Goal: Task Accomplishment & Management: Complete application form

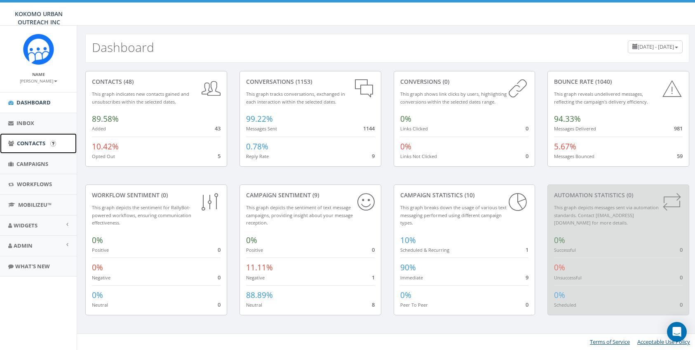
click at [33, 143] on span "Contacts" at bounding box center [31, 142] width 28 height 7
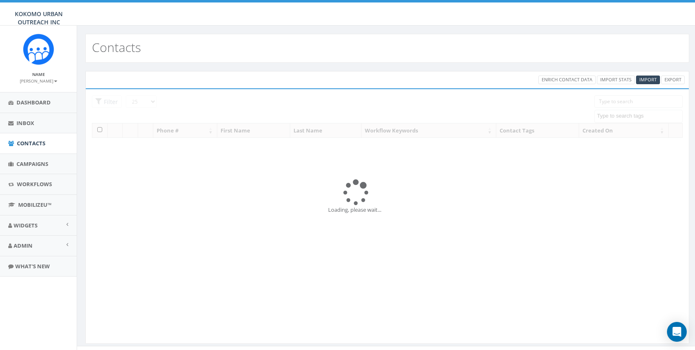
select select
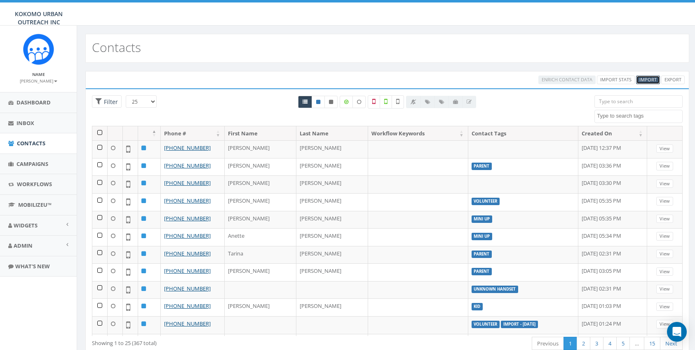
click at [652, 80] on span "Import" at bounding box center [647, 79] width 17 height 6
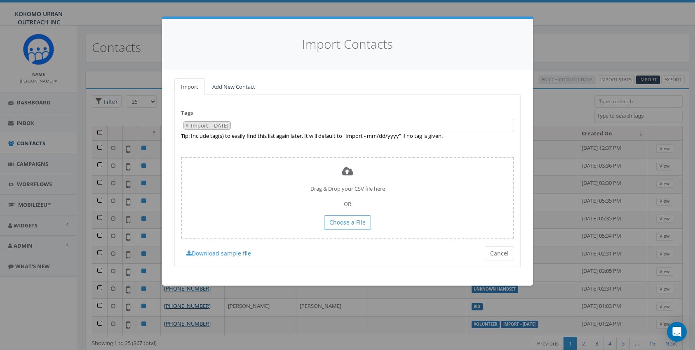
click at [557, 120] on div "Import Contacts Import Add New Contact Tags Import - 10/09/2025 Import - 06/13/…" at bounding box center [347, 175] width 695 height 350
click at [150, 39] on div "Import Contacts Import Add New Contact Tags Import - 10/09/2025 Import - 06/13/…" at bounding box center [347, 175] width 695 height 350
click at [497, 252] on button "Cancel" at bounding box center [499, 253] width 29 height 14
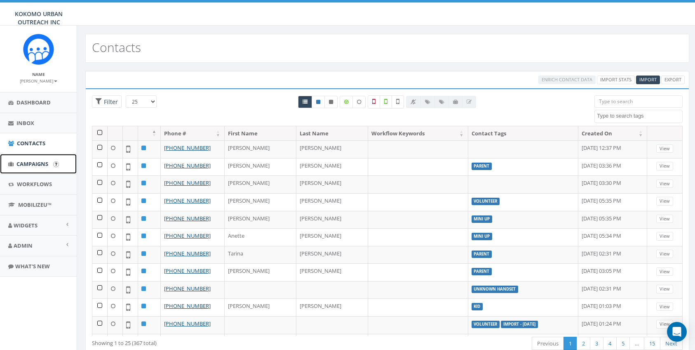
click at [42, 161] on span "Campaigns" at bounding box center [32, 163] width 32 height 7
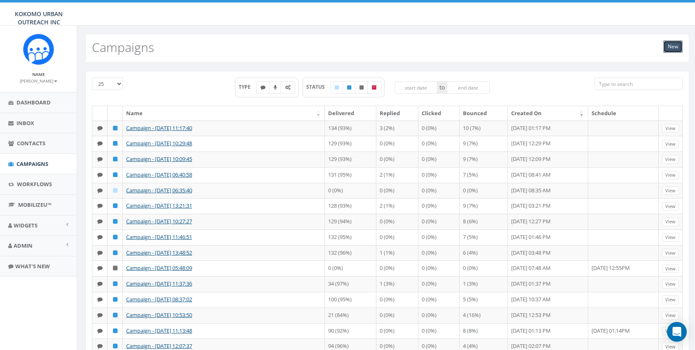
click at [669, 45] on link "New" at bounding box center [672, 46] width 19 height 12
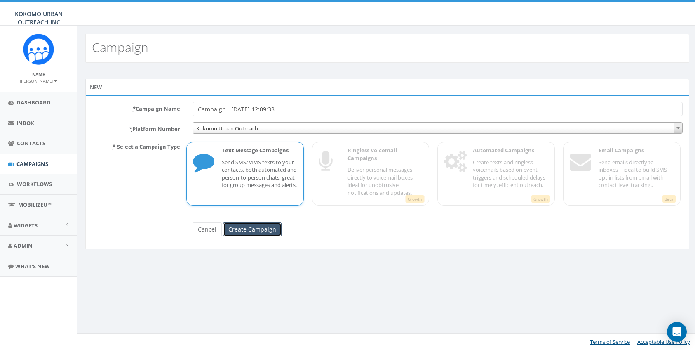
click at [250, 232] on input "Create Campaign" at bounding box center [252, 229] width 59 height 14
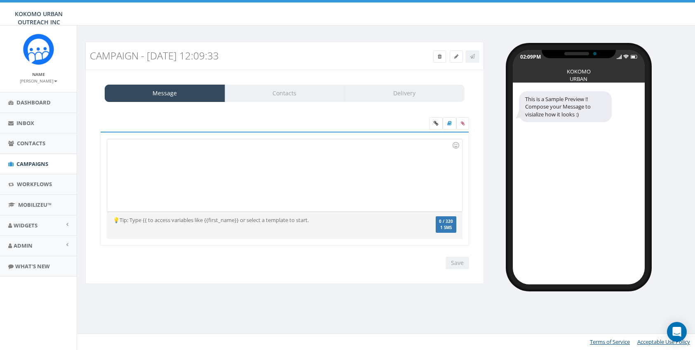
click at [162, 146] on div at bounding box center [284, 175] width 354 height 72
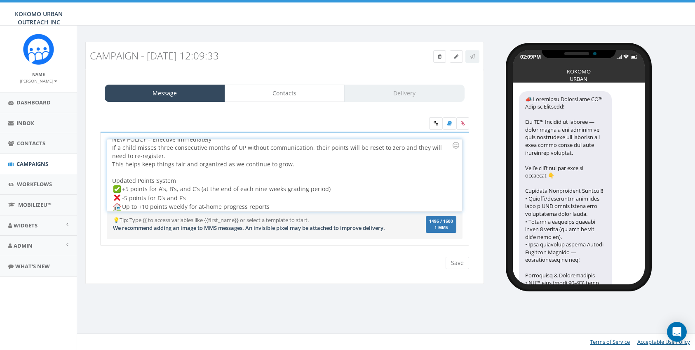
scroll to position [209, 0]
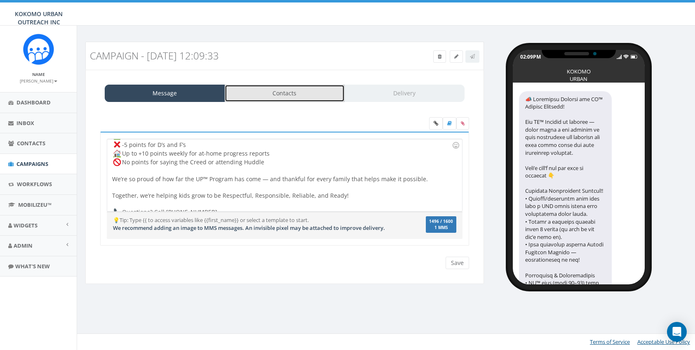
click at [282, 96] on link "Contacts" at bounding box center [285, 92] width 120 height 17
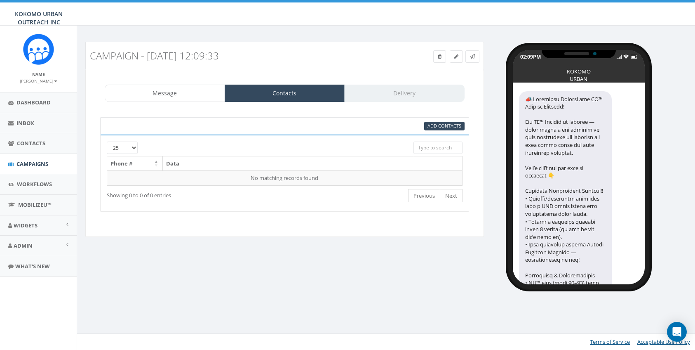
click at [122, 148] on select "25 50 100" at bounding box center [122, 147] width 31 height 12
select select "100"
click at [107, 141] on select "25 50 100" at bounding box center [122, 147] width 31 height 12
click at [439, 124] on span "Add Contacts" at bounding box center [444, 125] width 34 height 6
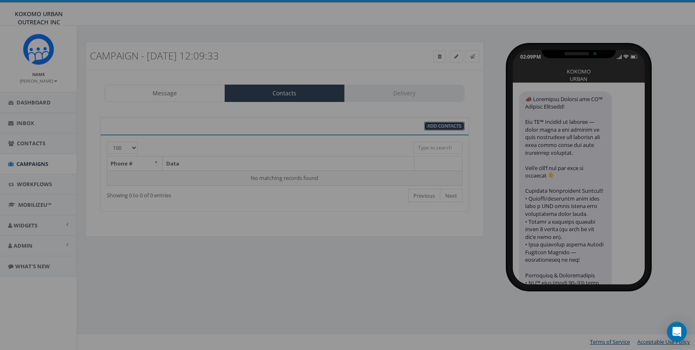
select select
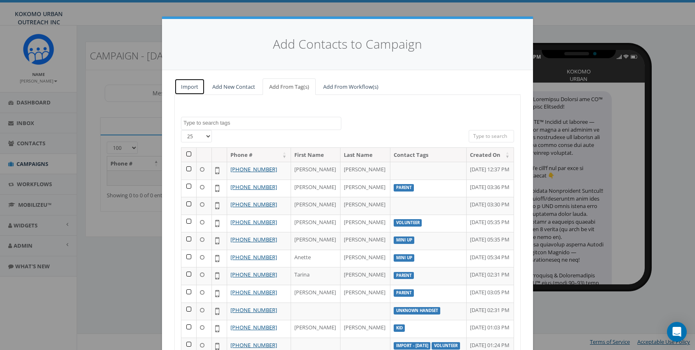
click at [187, 89] on link "Import" at bounding box center [189, 86] width 31 height 17
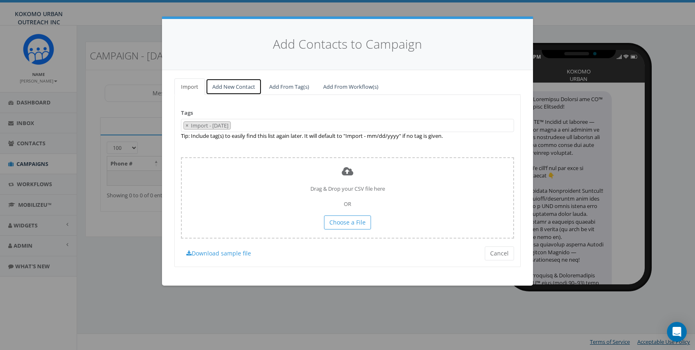
click at [228, 83] on link "Add New Contact" at bounding box center [234, 86] width 56 height 17
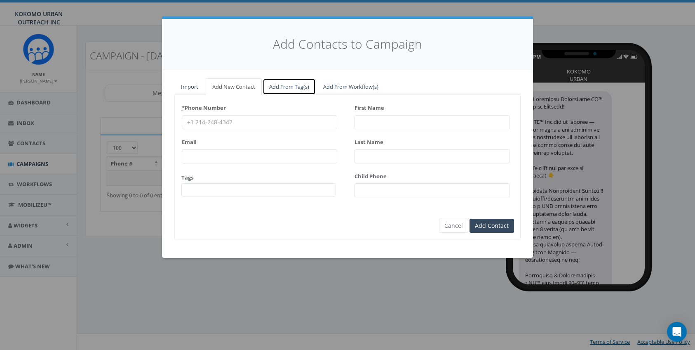
click at [279, 89] on link "Add From Tag(s)" at bounding box center [289, 86] width 53 height 17
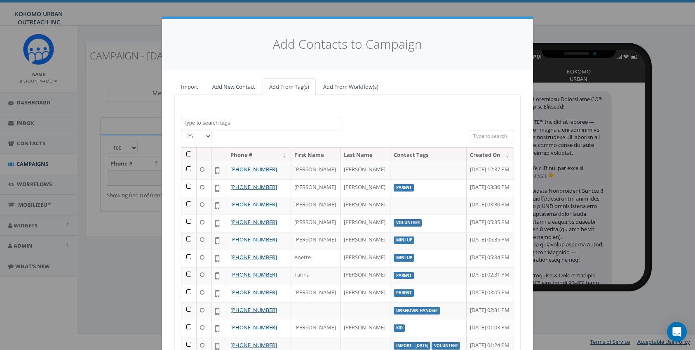
click at [209, 134] on select "25 50 100" at bounding box center [196, 136] width 31 height 12
select select "100"
click at [181, 130] on select "25 50 100" at bounding box center [196, 136] width 31 height 12
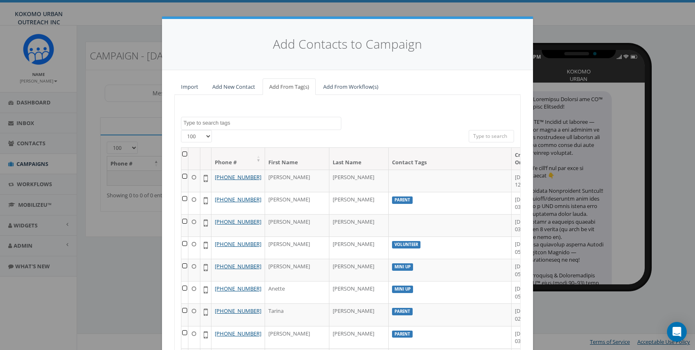
click at [188, 153] on th at bounding box center [184, 159] width 7 height 22
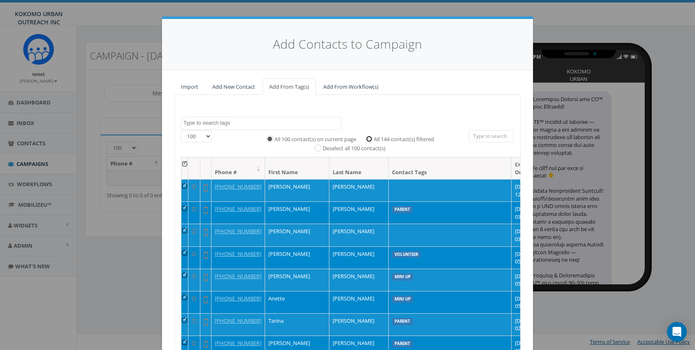
click at [369, 136] on input "All 144 contact(s) filtered" at bounding box center [370, 138] width 5 height 5
radio input "true"
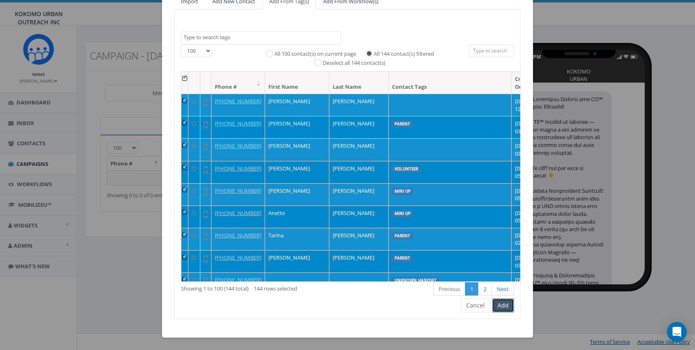
click at [498, 305] on button "Add" at bounding box center [503, 305] width 22 height 14
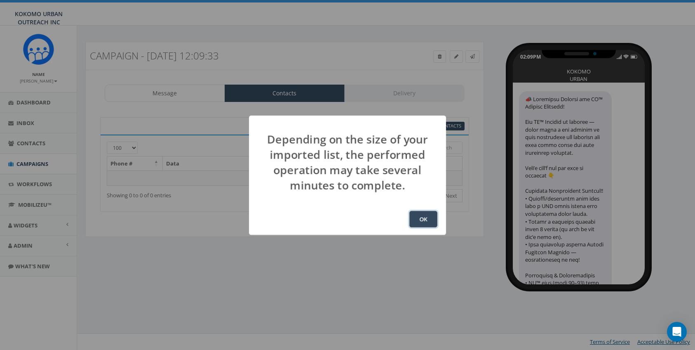
click at [420, 222] on button "OK" at bounding box center [423, 219] width 28 height 16
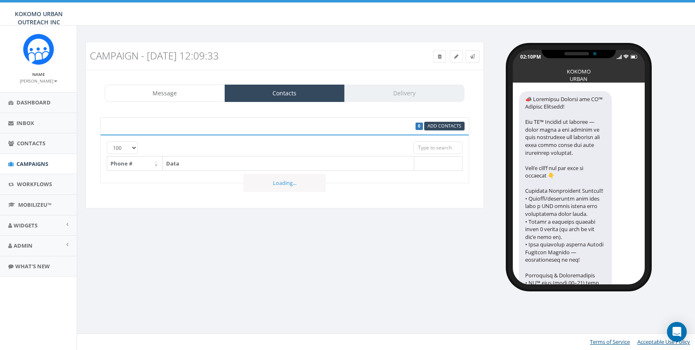
select select "100"
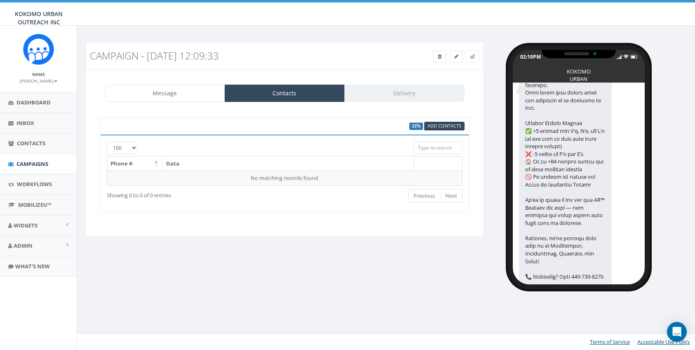
scroll to position [347, 0]
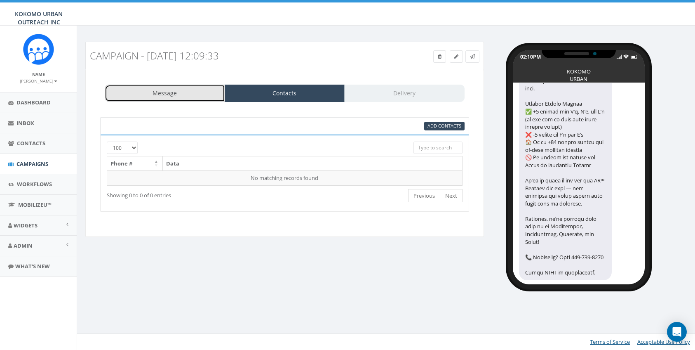
click at [160, 98] on link "Message" at bounding box center [165, 92] width 120 height 17
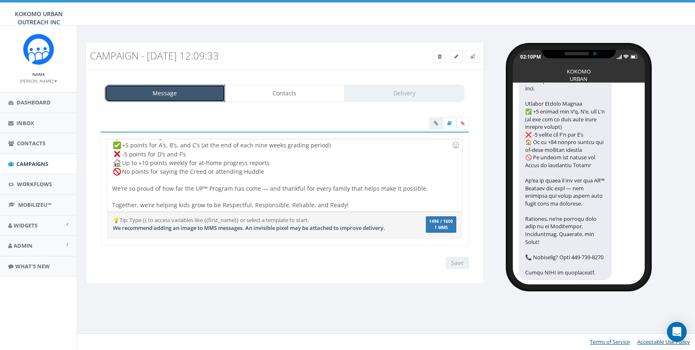
scroll to position [198, 0]
click at [275, 160] on div "Important Updates for UP™ Program Families! The UP™ Program is growing — which …" at bounding box center [284, 175] width 354 height 72
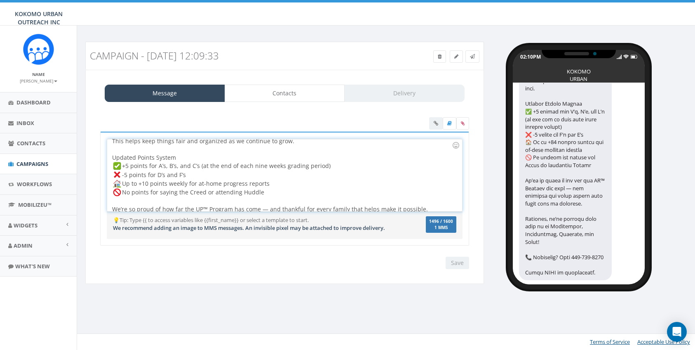
scroll to position [181, 0]
click at [334, 157] on div "Important Updates for UP™ Program Families! The UP™ Program is growing — which …" at bounding box center [284, 175] width 354 height 72
click at [223, 168] on div "Important Updates for UP™ Program Families! The UP™ Program is growing — which …" at bounding box center [284, 175] width 354 height 72
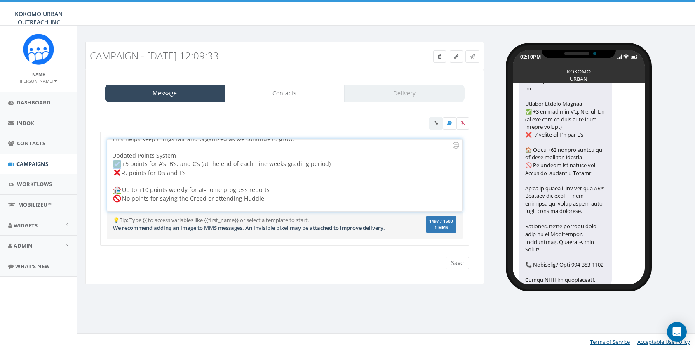
drag, startPoint x: 119, startPoint y: 154, endPoint x: 123, endPoint y: 153, distance: 4.1
click at [113, 160] on img at bounding box center [117, 164] width 8 height 8
copy div
click at [171, 177] on div "Up to +10 points weekly for at-home progress reports No points for saying the C…" at bounding box center [282, 215] width 340 height 76
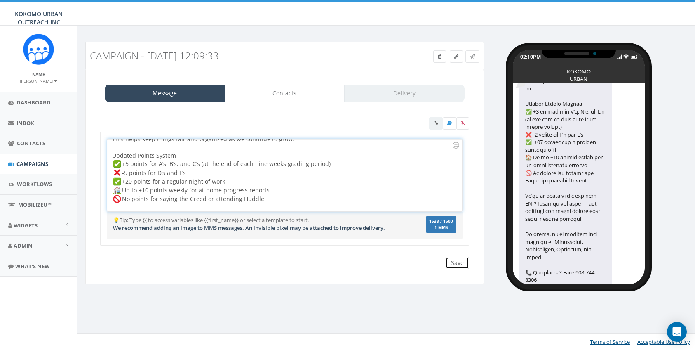
click at [458, 266] on input "Save" at bounding box center [457, 262] width 23 height 12
click at [426, 105] on div "Message Contacts Delivery 📣 Important Updates for UP™ Program Families! The UP™…" at bounding box center [284, 177] width 399 height 214
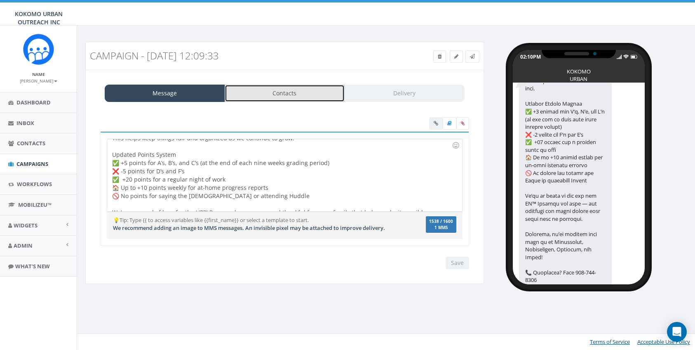
click at [334, 94] on link "Contacts" at bounding box center [285, 92] width 120 height 17
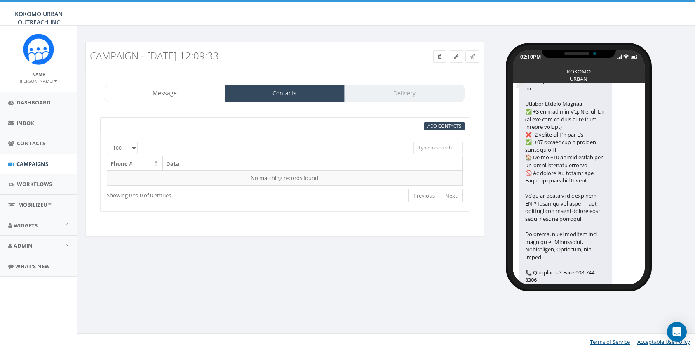
click at [122, 146] on select "25 50 100" at bounding box center [122, 147] width 31 height 12
click at [107, 141] on select "25 50 100" at bounding box center [122, 147] width 31 height 12
click at [432, 126] on span "Add Contacts" at bounding box center [444, 125] width 34 height 6
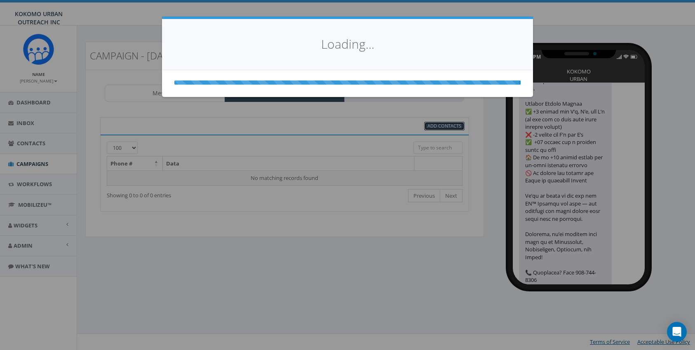
select select
select select "100"
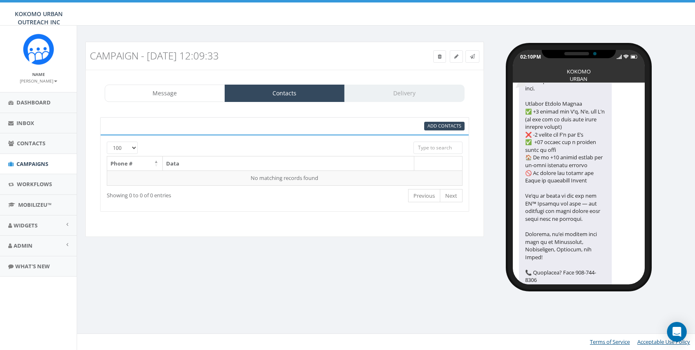
click at [127, 150] on select "25 50 100" at bounding box center [122, 147] width 31 height 12
click at [107, 141] on select "25 50 100" at bounding box center [122, 147] width 31 height 12
click at [437, 127] on span "Add Contacts" at bounding box center [444, 125] width 34 height 6
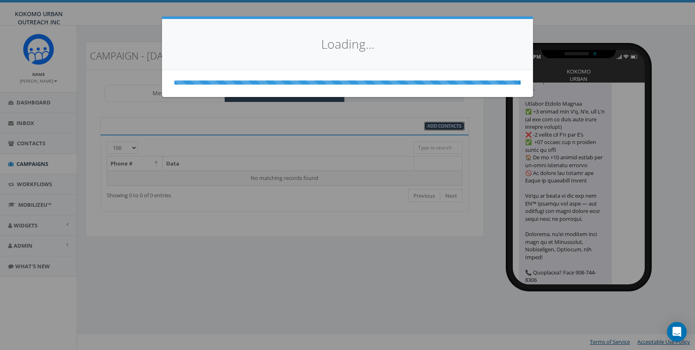
select select
select select "100"
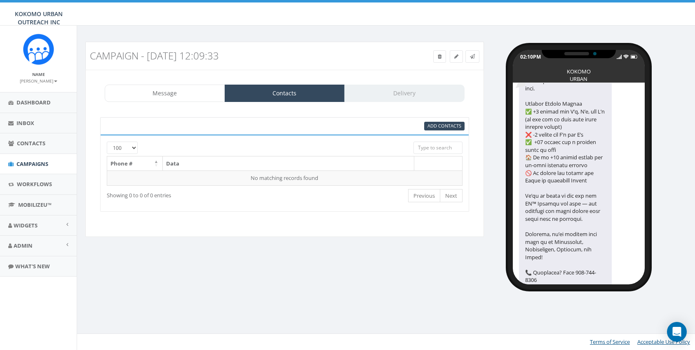
click at [438, 120] on div "95% Add Contacts" at bounding box center [284, 125] width 369 height 17
click at [438, 130] on div "95% Add Contacts" at bounding box center [284, 125] width 369 height 17
click at [429, 100] on div "Message Contacts Delivery" at bounding box center [285, 92] width 360 height 17
click at [429, 88] on div "Message Contacts Delivery" at bounding box center [285, 92] width 360 height 17
click at [432, 122] on span "Add Contacts" at bounding box center [444, 125] width 34 height 6
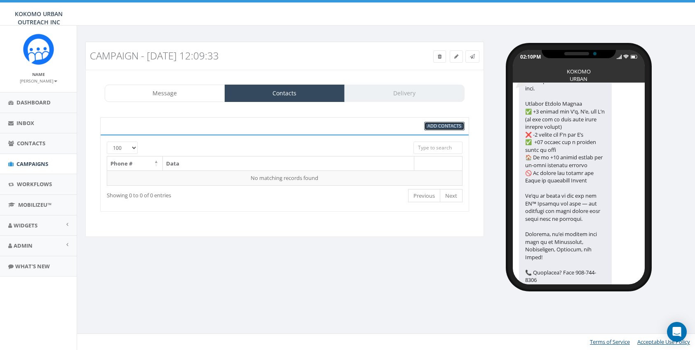
select select
select select "100"
click at [431, 122] on span "Add Contacts" at bounding box center [444, 125] width 34 height 6
select select
select select "100"
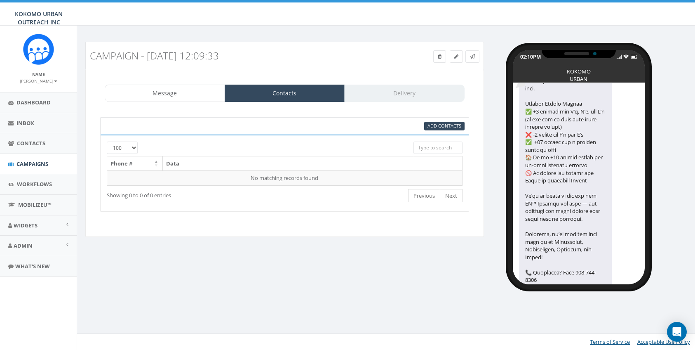
click at [183, 102] on div "Message Contacts Delivery 📣 Important Updates for UP™ Program Families! The UP™…" at bounding box center [284, 153] width 399 height 167
click at [183, 88] on link "Message" at bounding box center [165, 92] width 120 height 17
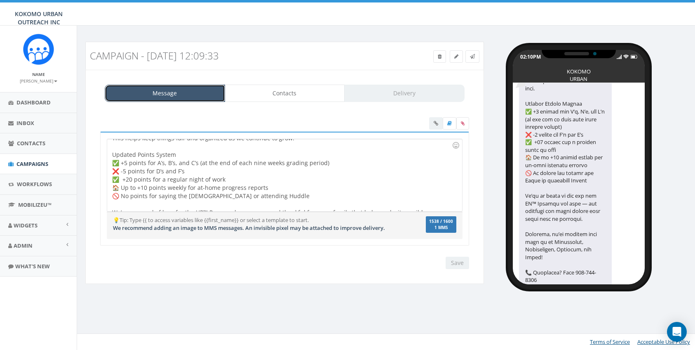
scroll to position [213, 0]
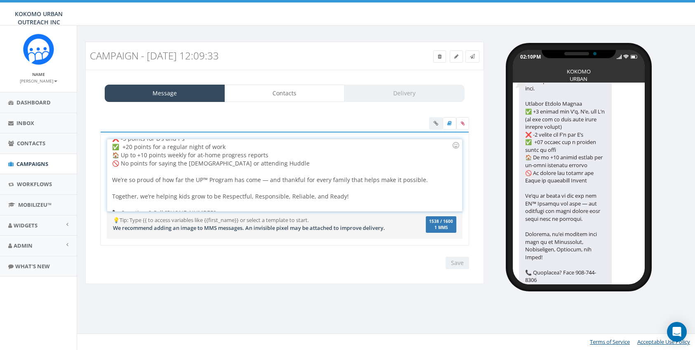
click at [387, 187] on div "📣 Important Updates for UP™ Program Families! The UP™ Program is growing — whic…" at bounding box center [284, 175] width 354 height 72
click at [389, 92] on div "Message Contacts Delivery" at bounding box center [285, 92] width 360 height 17
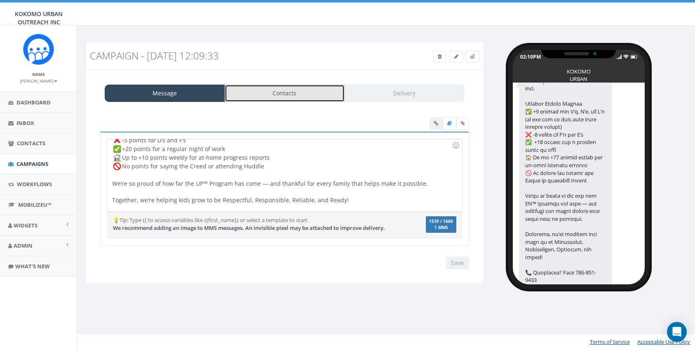
click at [313, 94] on link "Contacts" at bounding box center [285, 92] width 120 height 17
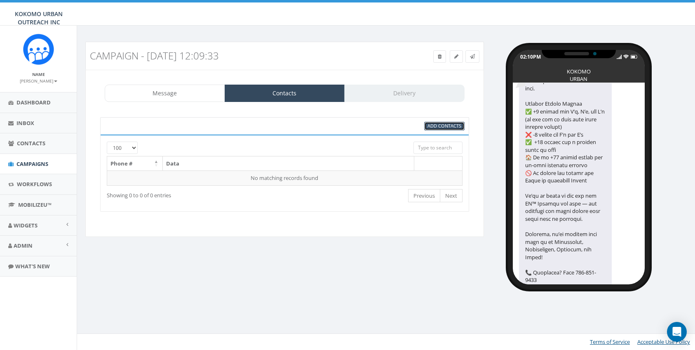
click at [439, 124] on span "Add Contacts" at bounding box center [444, 125] width 34 height 6
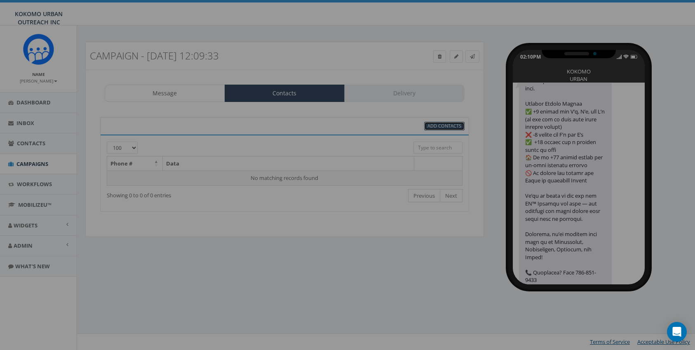
select select
select select "100"
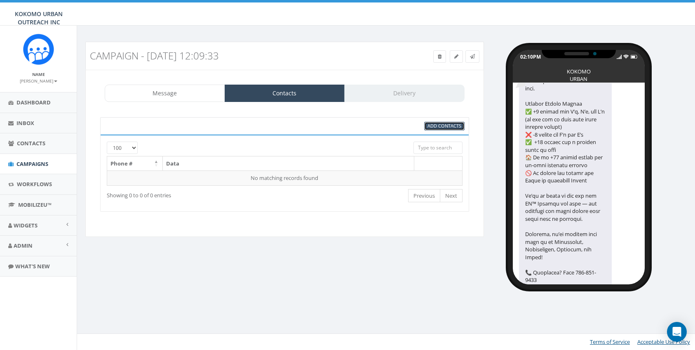
click at [439, 124] on span "Add Contacts" at bounding box center [444, 125] width 34 height 6
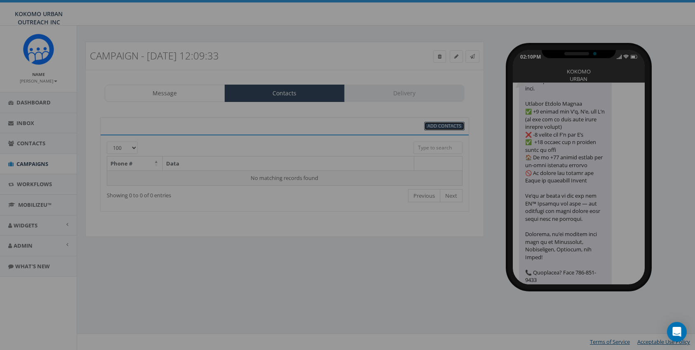
select select
select select "100"
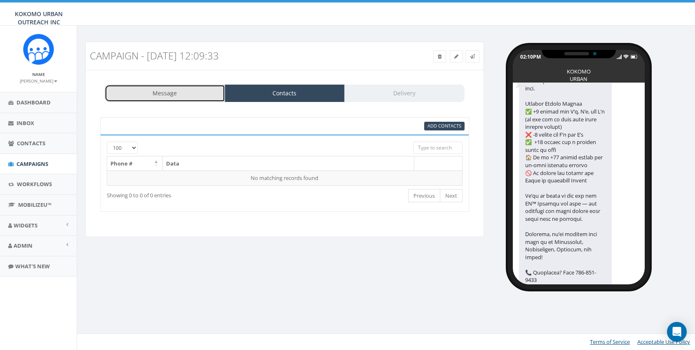
click at [177, 93] on link "Message" at bounding box center [165, 92] width 120 height 17
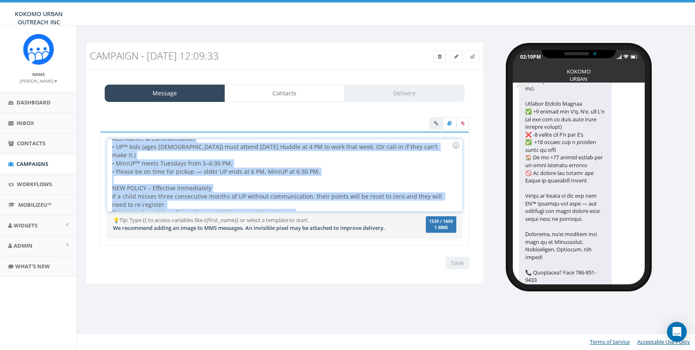
scroll to position [0, 0]
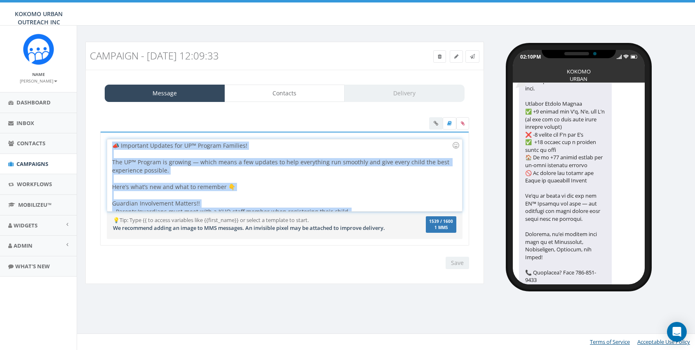
drag, startPoint x: 211, startPoint y: 206, endPoint x: 91, endPoint y: 84, distance: 171.7
click at [91, 84] on div "Message Contacts Delivery 📣 Important Updates for UP™ Program Families! The UP™…" at bounding box center [284, 177] width 399 height 214
copy div "📣 Important Updates for UP™ Program Families! The UP™ Program is growing — whic…"
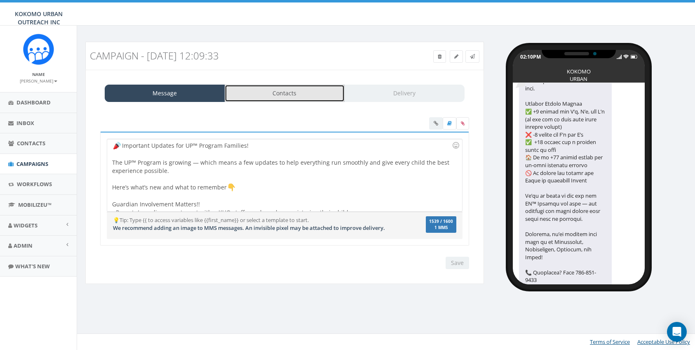
click at [282, 92] on link "Contacts" at bounding box center [285, 92] width 120 height 17
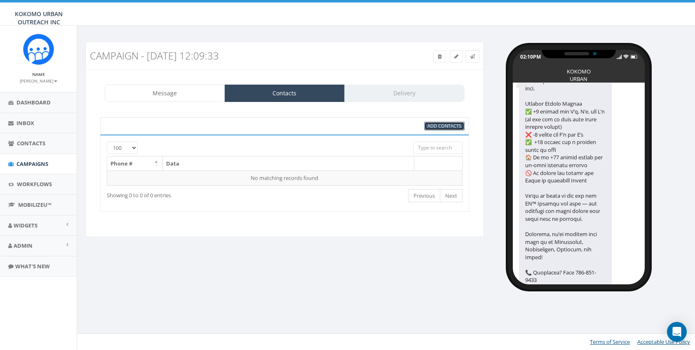
click at [441, 123] on span "Add Contacts" at bounding box center [444, 125] width 34 height 6
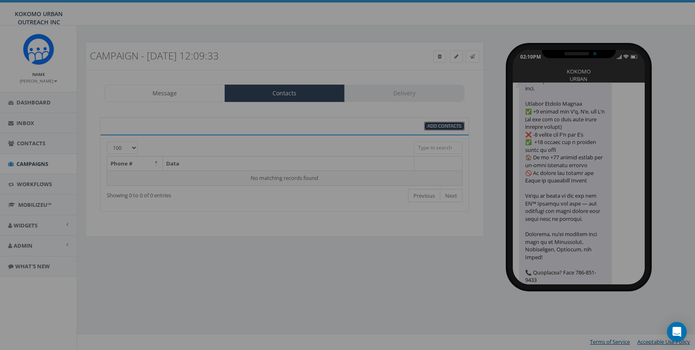
select select
select select "100"
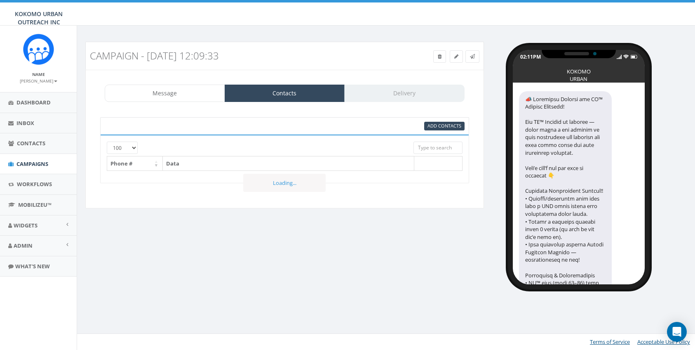
select select "100"
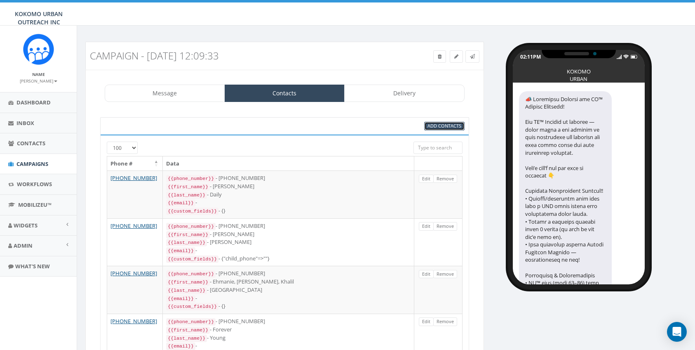
click at [441, 129] on link "Add Contacts" at bounding box center [444, 126] width 40 height 9
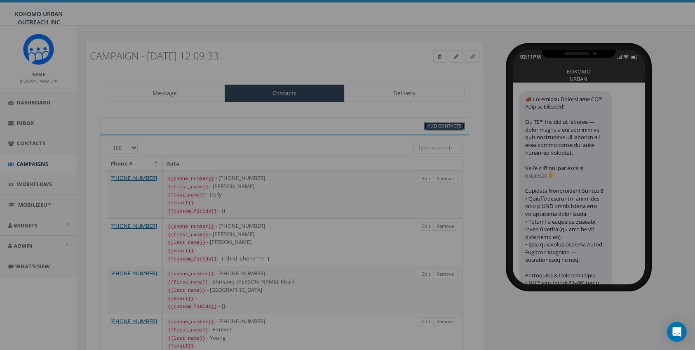
select select
select select "100"
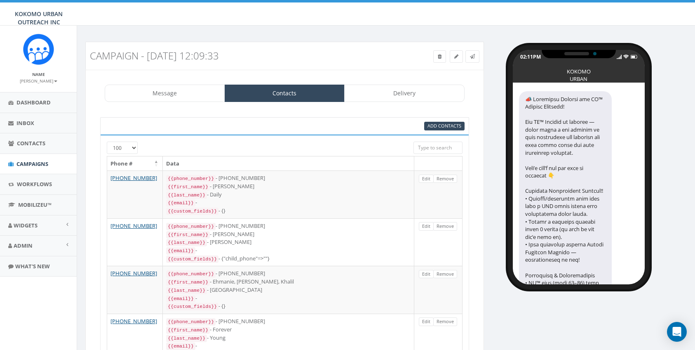
click at [126, 150] on select "25 50 100" at bounding box center [122, 147] width 31 height 12
click at [107, 141] on select "25 50 100" at bounding box center [122, 147] width 31 height 12
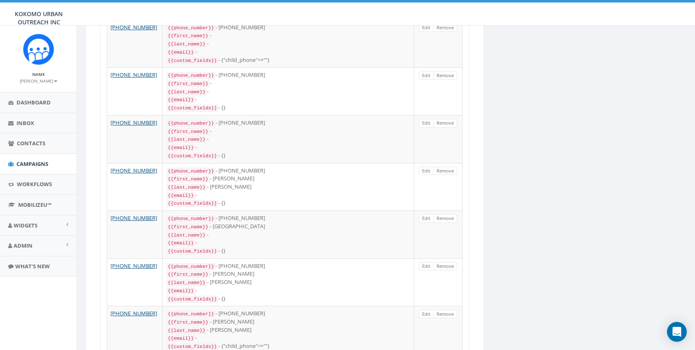
scroll to position [4450, 0]
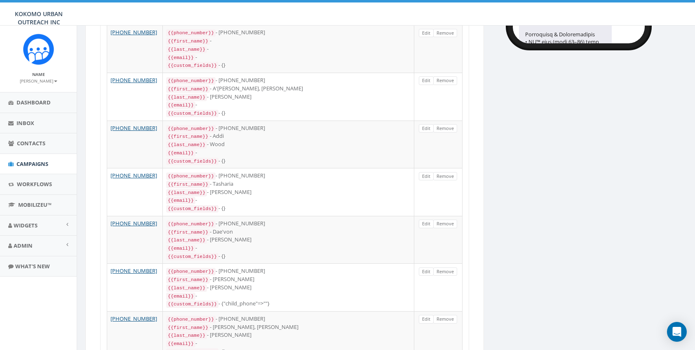
scroll to position [0, 0]
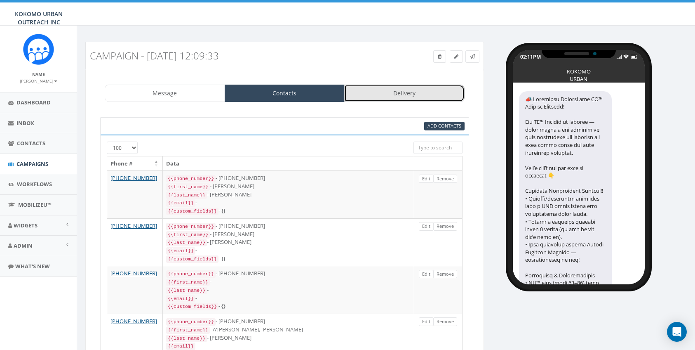
click at [413, 96] on link "Delivery" at bounding box center [404, 92] width 120 height 17
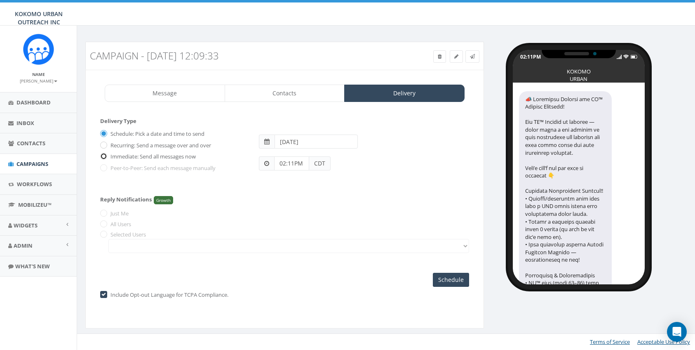
click at [104, 155] on input "Immediate: Send all messages now" at bounding box center [102, 156] width 5 height 5
radio input "true"
click at [458, 281] on input "Send Now" at bounding box center [449, 279] width 39 height 14
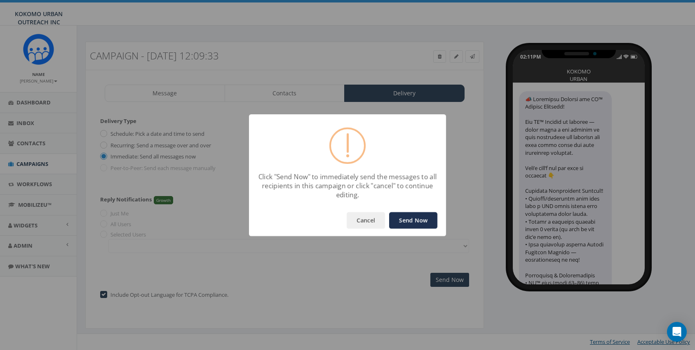
click at [414, 220] on button "Send Now" at bounding box center [413, 220] width 48 height 16
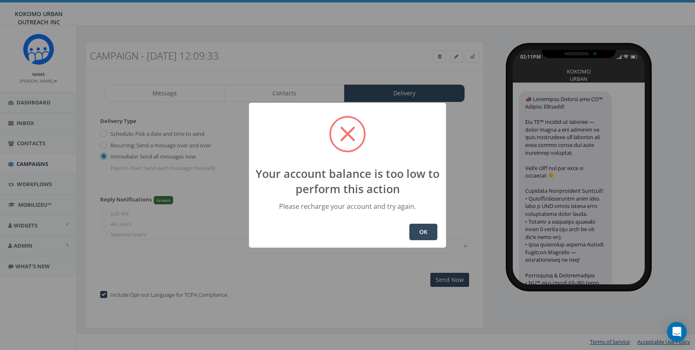
click at [425, 237] on button "OK" at bounding box center [423, 231] width 28 height 16
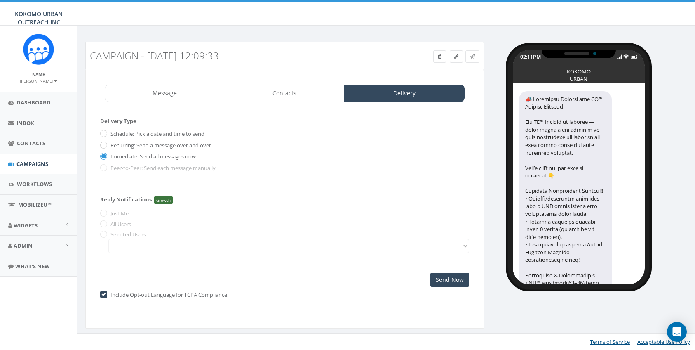
click at [108, 146] on label "Recurring: Send a message over and over" at bounding box center [159, 145] width 103 height 8
click at [106, 146] on input "Recurring: Send a message over and over" at bounding box center [102, 145] width 5 height 5
radio input "true"
click at [103, 156] on input "Immediate: Send all messages now" at bounding box center [102, 156] width 5 height 5
radio input "true"
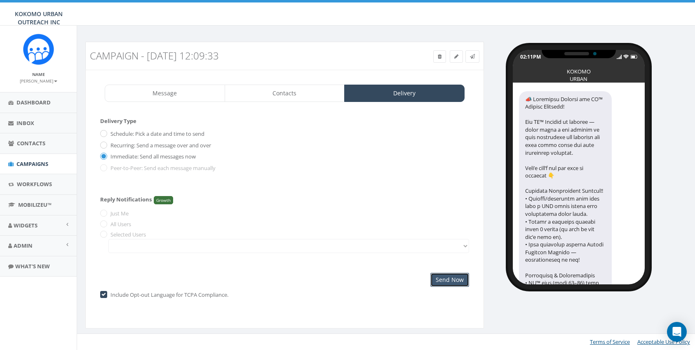
click at [457, 282] on input "Send Now" at bounding box center [449, 279] width 39 height 14
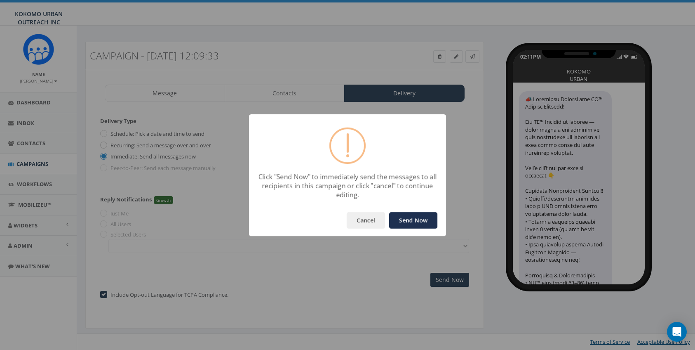
click at [406, 225] on button "Send Now" at bounding box center [413, 220] width 48 height 16
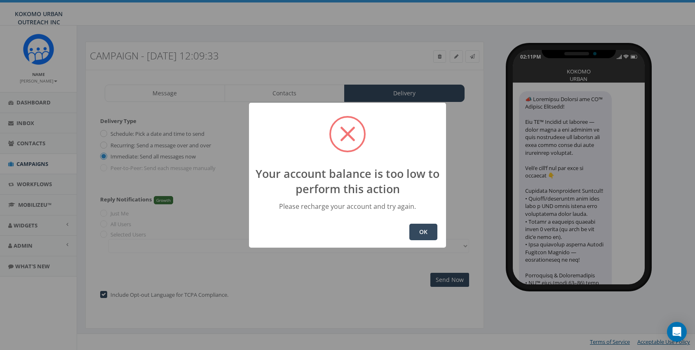
click at [426, 232] on button "OK" at bounding box center [423, 231] width 28 height 16
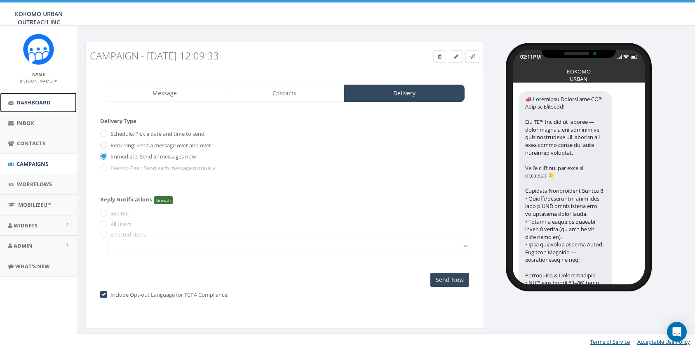
click at [29, 106] on link "Dashboard" at bounding box center [38, 102] width 77 height 20
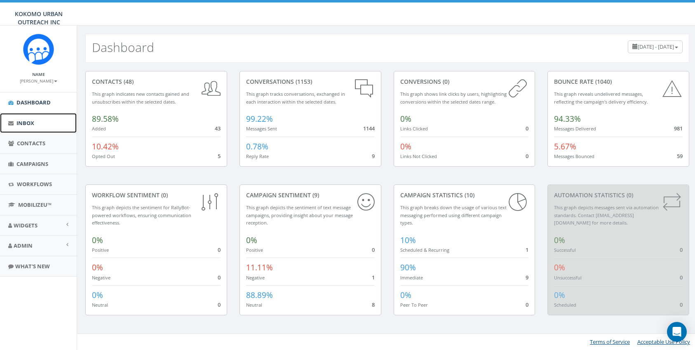
click at [31, 127] on link "Inbox" at bounding box center [38, 123] width 77 height 20
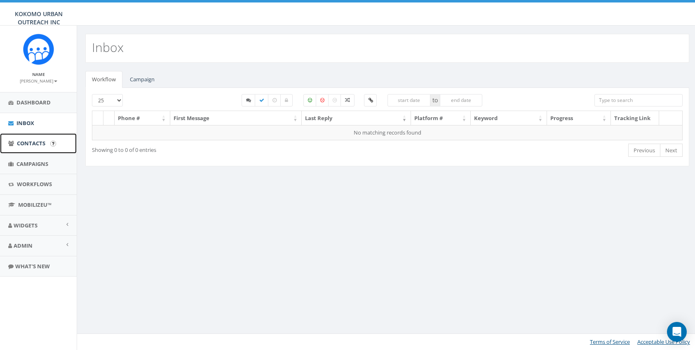
click at [25, 144] on span "Contacts" at bounding box center [31, 142] width 28 height 7
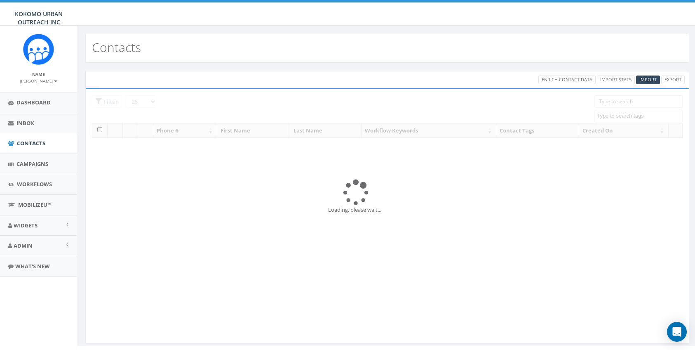
select select
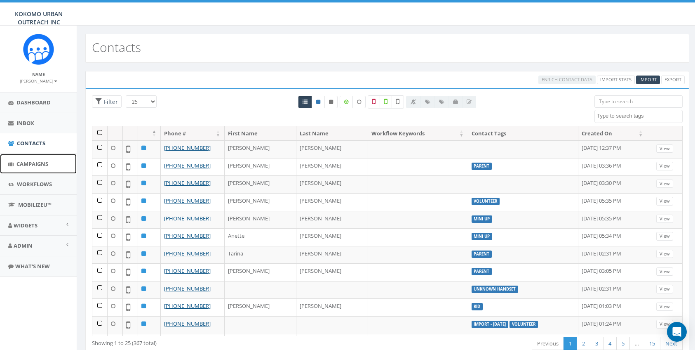
click at [28, 162] on span "Campaigns" at bounding box center [32, 163] width 32 height 7
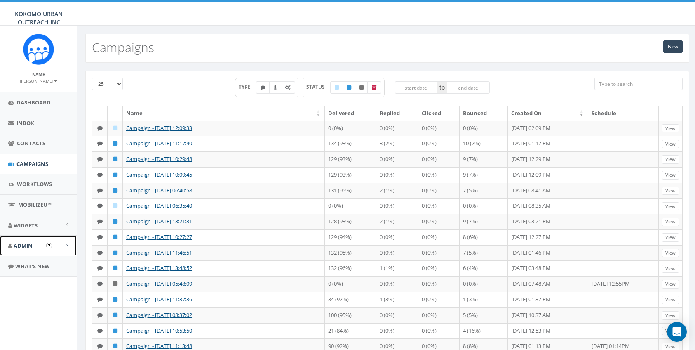
click at [28, 245] on span "Admin" at bounding box center [23, 245] width 19 height 7
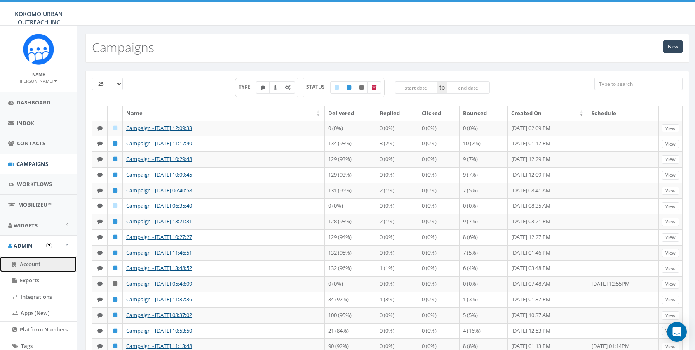
click at [36, 270] on link "Account" at bounding box center [38, 264] width 77 height 16
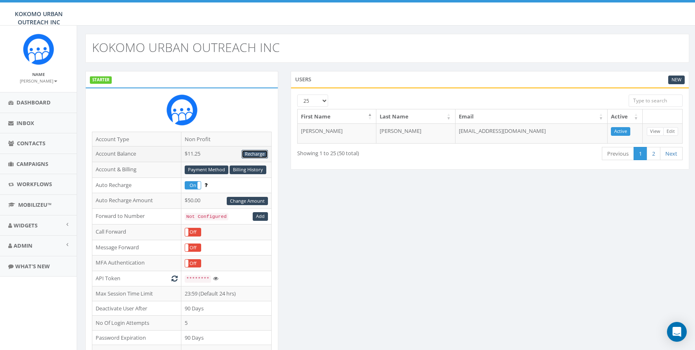
click at [253, 154] on link "Recharge" at bounding box center [255, 154] width 26 height 9
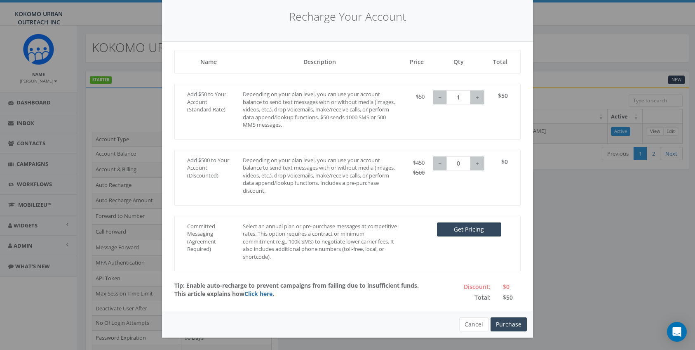
scroll to position [26, 0]
click at [505, 326] on button "Purchase" at bounding box center [509, 324] width 36 height 14
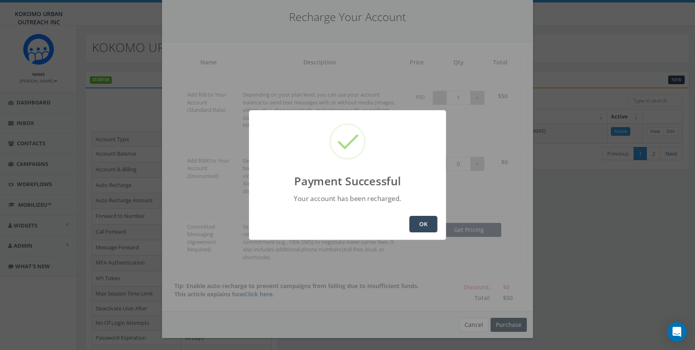
click at [424, 225] on button "OK" at bounding box center [423, 224] width 28 height 16
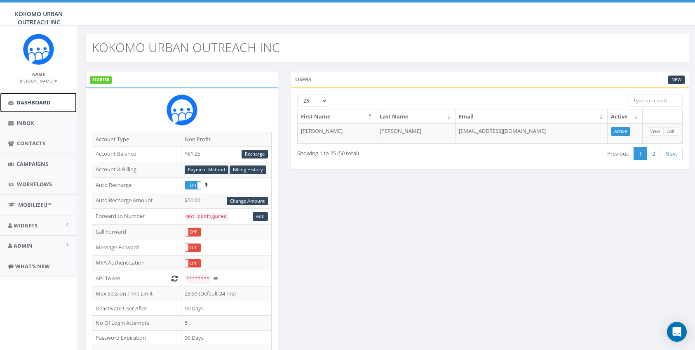
click at [45, 101] on span "Dashboard" at bounding box center [33, 102] width 34 height 7
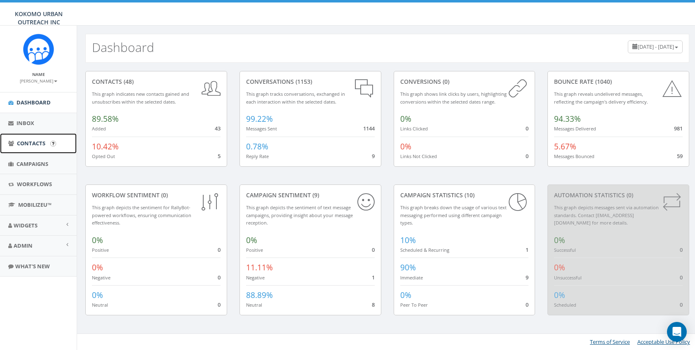
click at [36, 144] on span "Contacts" at bounding box center [31, 142] width 28 height 7
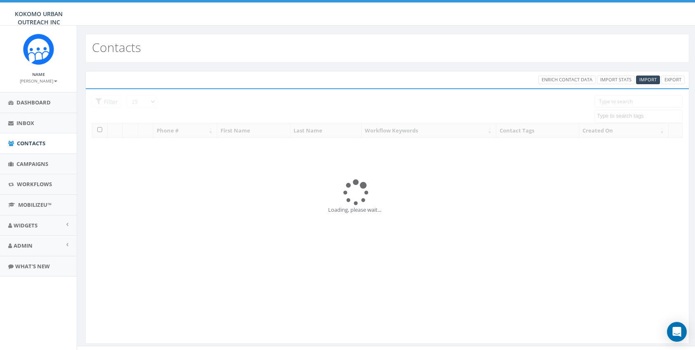
select select
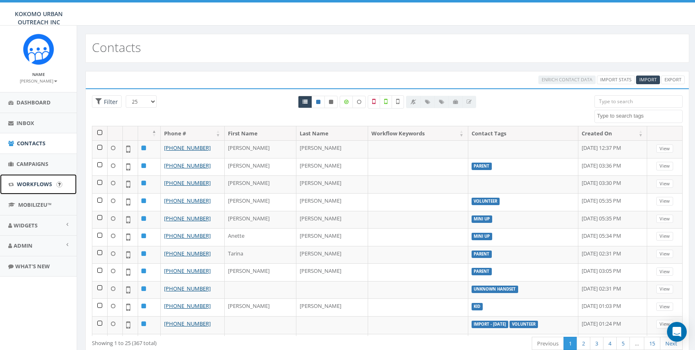
click at [42, 185] on span "Workflows" at bounding box center [34, 183] width 35 height 7
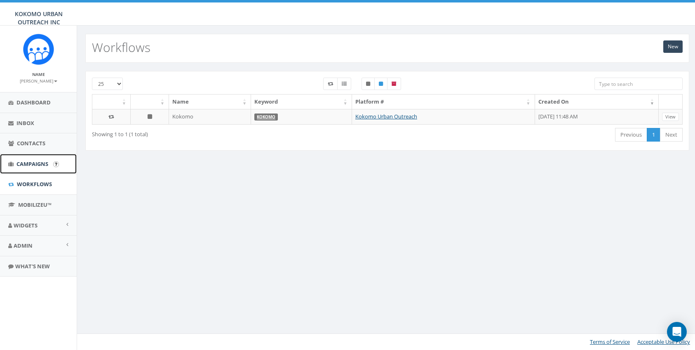
click at [35, 167] on span "Campaigns" at bounding box center [32, 163] width 32 height 7
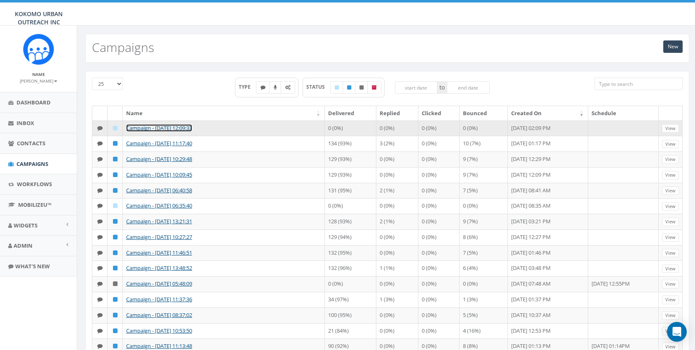
click at [163, 124] on link "Campaign - [DATE] 12:09:33" at bounding box center [159, 127] width 66 height 7
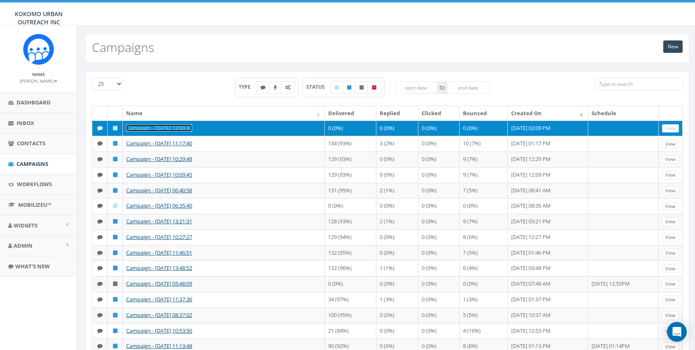
click at [163, 124] on link "Campaign - [DATE] 12:09:33" at bounding box center [159, 127] width 66 height 7
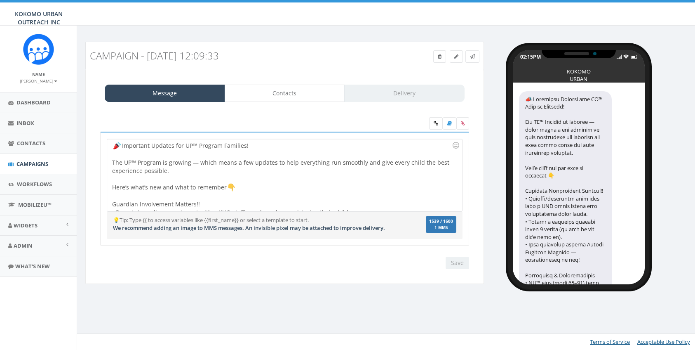
select select "100"
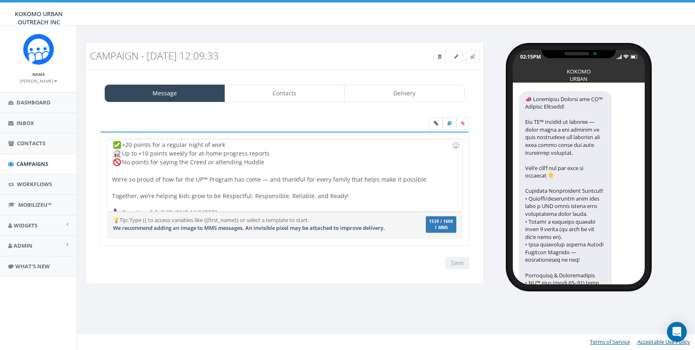
click at [244, 199] on div "Important Updates for UP™ Program Families! The UP™ Program is growing — which …" at bounding box center [284, 175] width 354 height 72
click at [223, 206] on div "Important Updates for UP™ Program Families! The UP™ Program is growing — which …" at bounding box center [284, 175] width 354 height 72
click at [279, 93] on link "Contacts" at bounding box center [285, 92] width 120 height 17
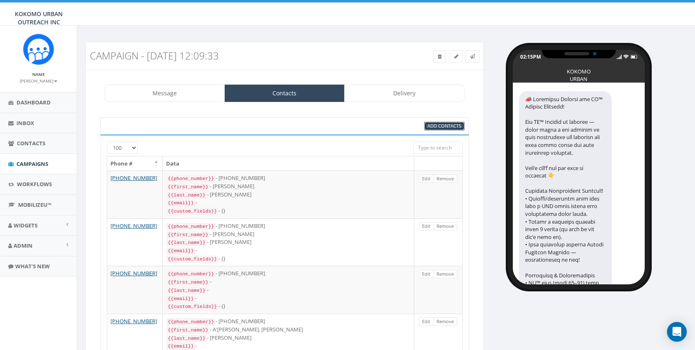
click at [434, 127] on span "Add Contacts" at bounding box center [444, 125] width 34 height 6
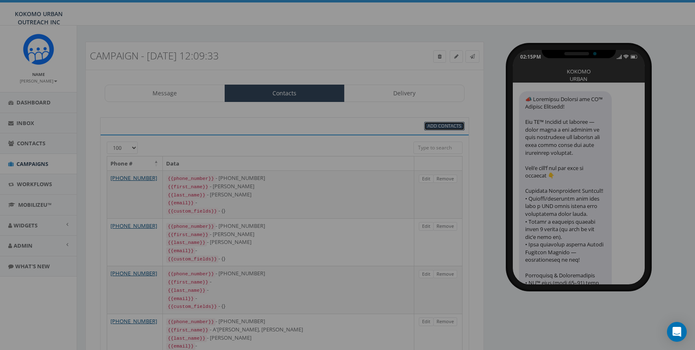
select select
select select "100"
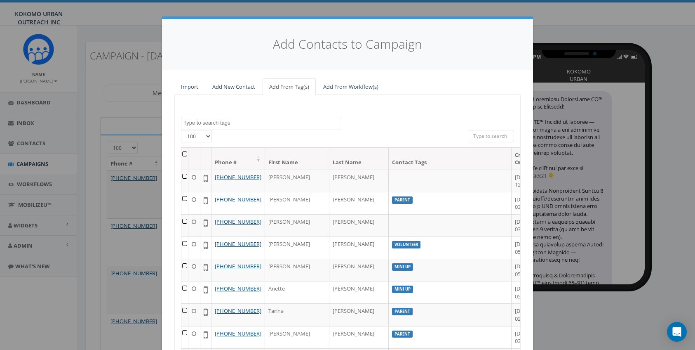
click at [204, 135] on select "25 50 100" at bounding box center [196, 136] width 31 height 12
click at [188, 157] on th at bounding box center [184, 159] width 7 height 22
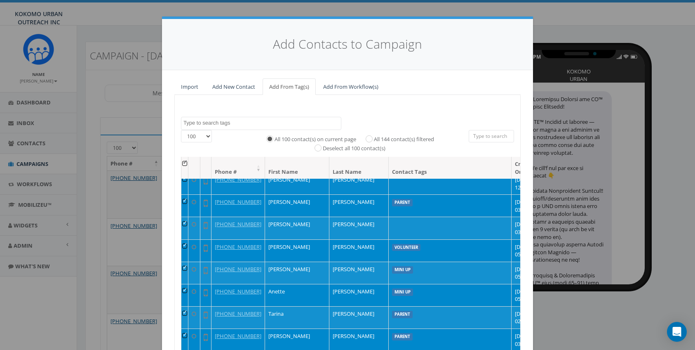
scroll to position [5, 0]
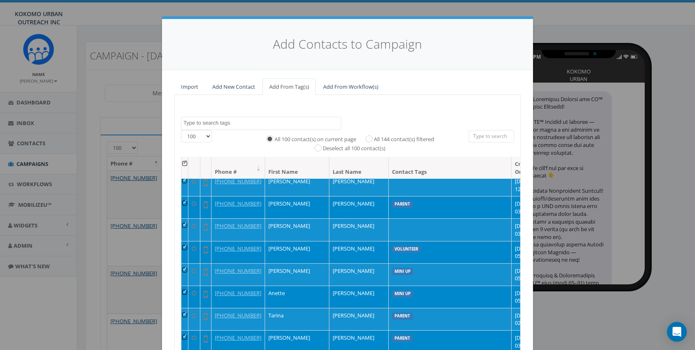
click at [366, 135] on div "All 144 contact(s) filtered" at bounding box center [397, 139] width 74 height 10
click at [367, 143] on div "Deselect all 100 contact(s)" at bounding box center [347, 148] width 76 height 10
click at [374, 141] on label "All 144 contact(s) filtered" at bounding box center [404, 139] width 60 height 8
click at [368, 141] on input "All 144 contact(s) filtered" at bounding box center [370, 138] width 5 height 5
radio input "true"
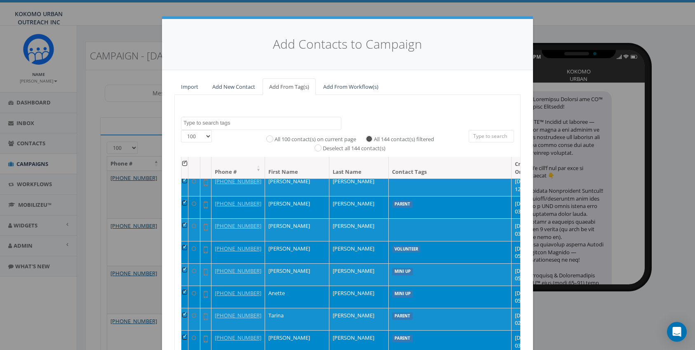
scroll to position [85, 0]
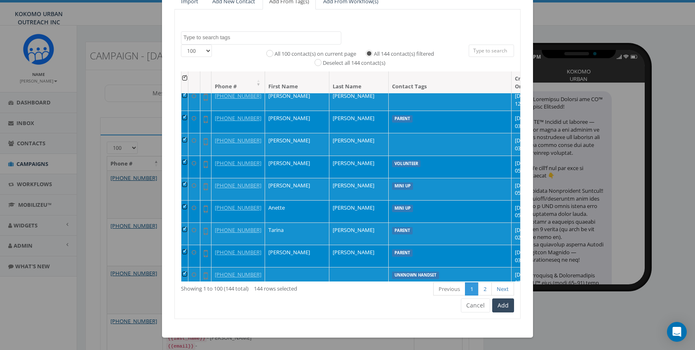
click at [503, 298] on div "First Previous 1 2 Next Last" at bounding box center [419, 289] width 189 height 17
click at [503, 302] on button "Add" at bounding box center [503, 305] width 22 height 14
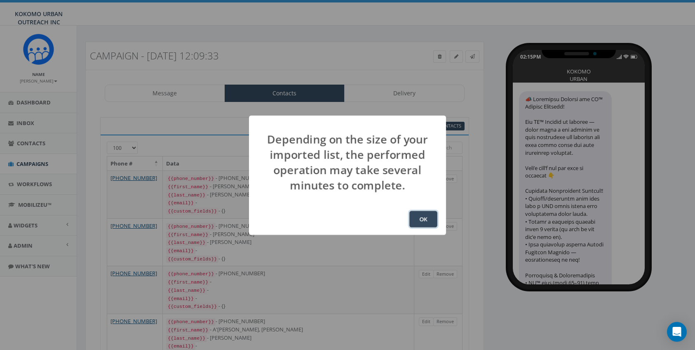
click at [419, 219] on button "OK" at bounding box center [423, 219] width 28 height 16
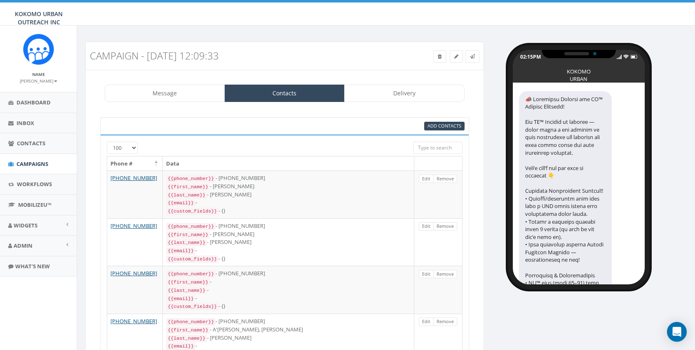
scroll to position [109, 0]
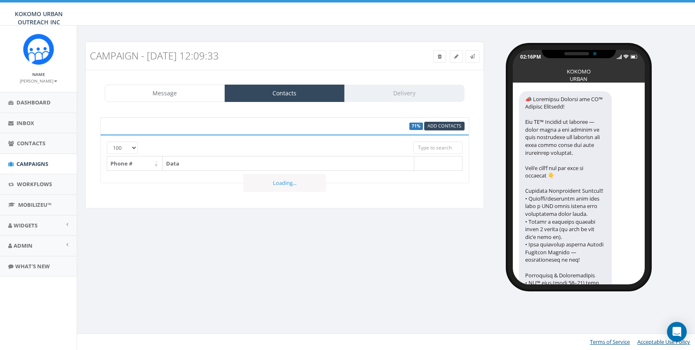
select select "100"
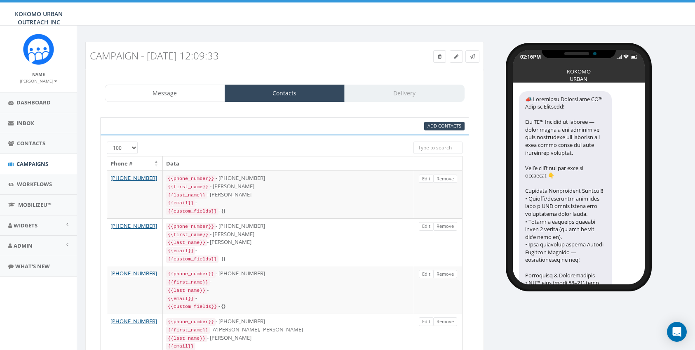
click at [385, 90] on div "Message Contacts Delivery" at bounding box center [285, 92] width 360 height 17
click at [270, 96] on link "Contacts" at bounding box center [285, 92] width 120 height 17
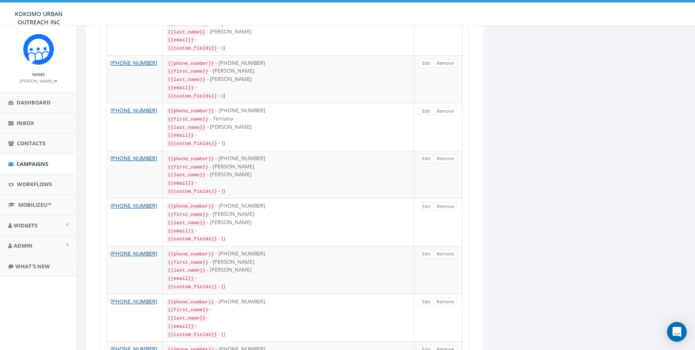
scroll to position [1897, 0]
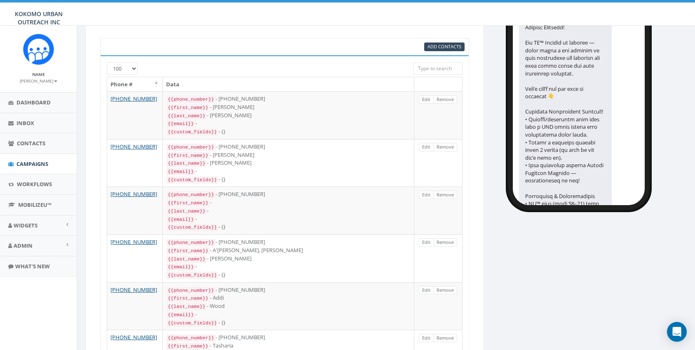
scroll to position [0, 0]
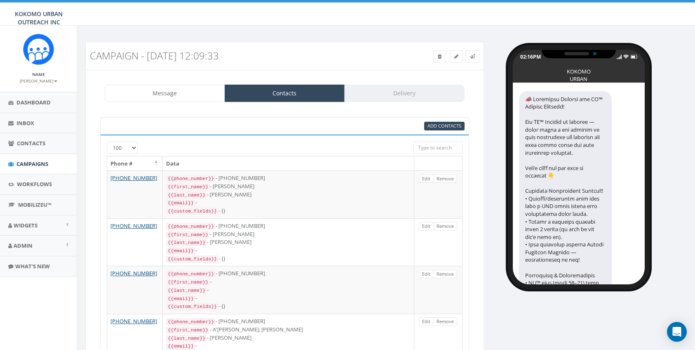
click at [407, 93] on div "Message Contacts Delivery" at bounding box center [285, 92] width 360 height 17
click at [441, 124] on span "Add Contacts" at bounding box center [444, 125] width 34 height 6
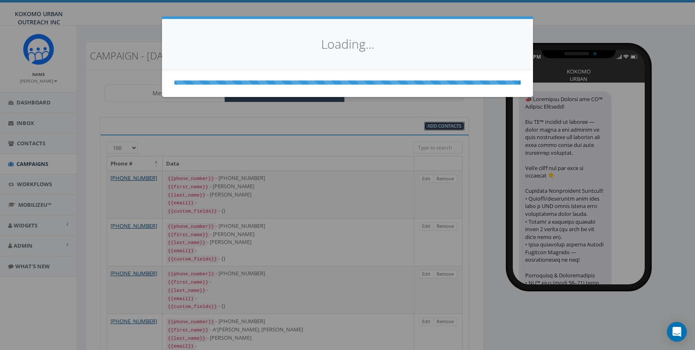
select select
select select "100"
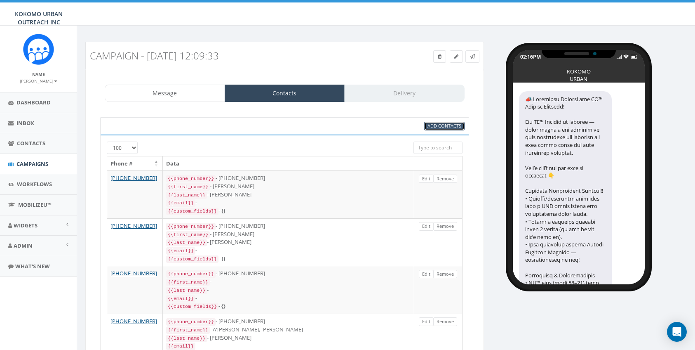
click at [442, 129] on link "Add Contacts" at bounding box center [444, 126] width 40 height 9
select select
select select "100"
click at [399, 94] on div "Message Contacts Delivery" at bounding box center [285, 92] width 360 height 17
click at [442, 126] on span "Add Contacts" at bounding box center [444, 125] width 34 height 6
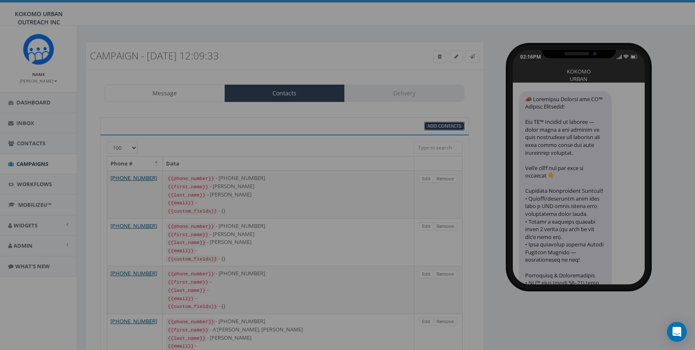
select select
select select "100"
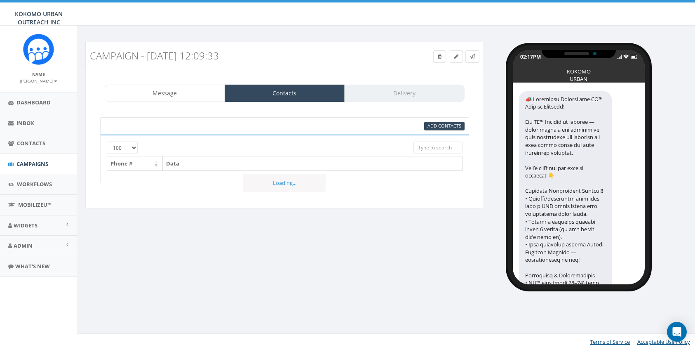
select select "100"
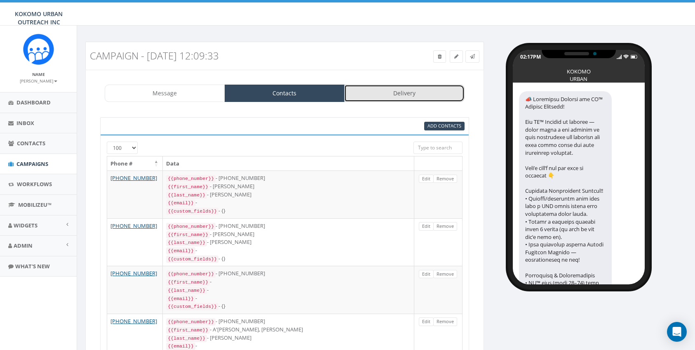
click at [405, 94] on link "Delivery" at bounding box center [404, 92] width 120 height 17
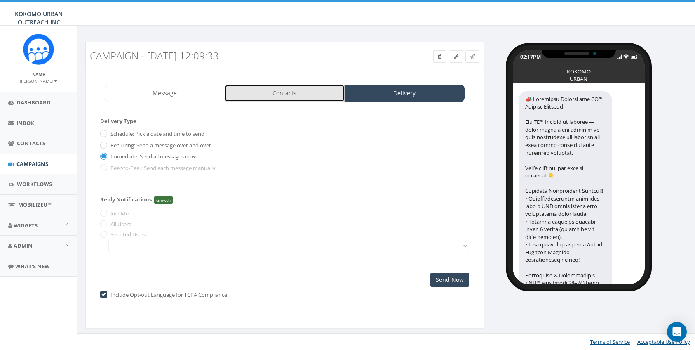
click at [263, 93] on link "Contacts" at bounding box center [285, 92] width 120 height 17
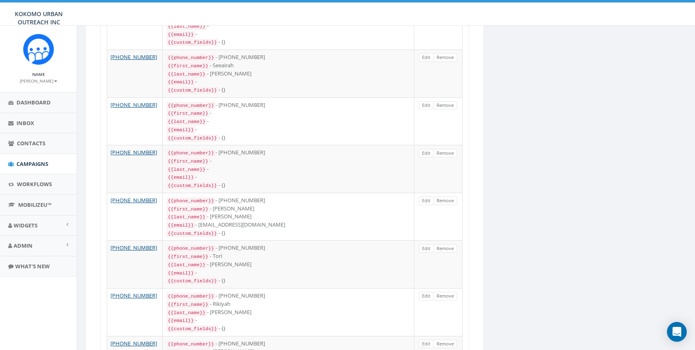
scroll to position [1897, 0]
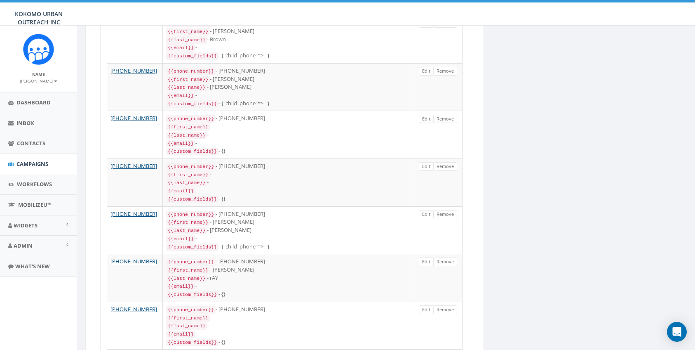
scroll to position [0, 0]
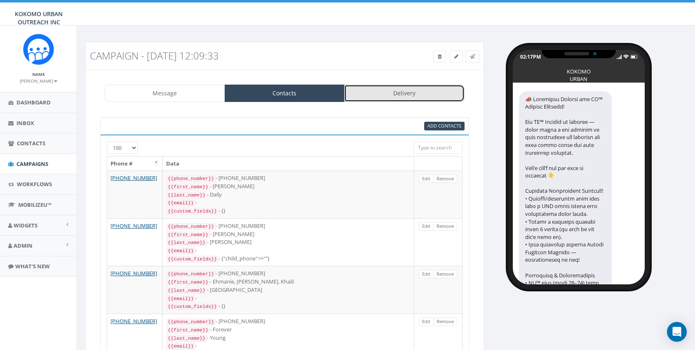
click at [420, 97] on link "Delivery" at bounding box center [404, 92] width 120 height 17
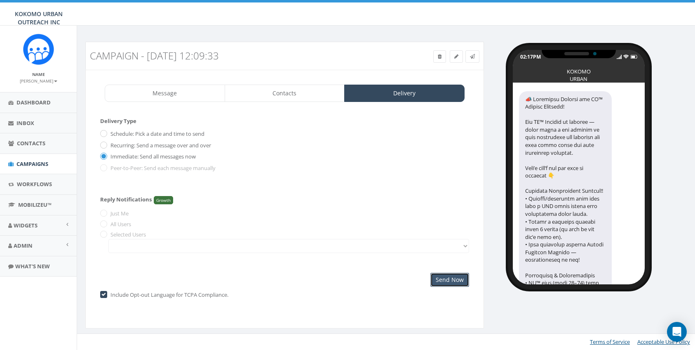
click at [451, 279] on input "Send Now" at bounding box center [449, 279] width 39 height 14
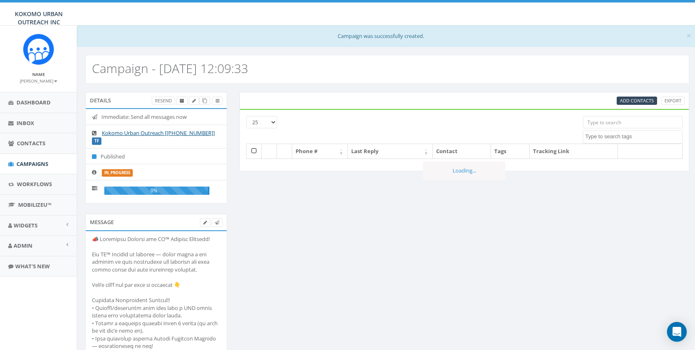
select select
